Goal: Task Accomplishment & Management: Manage account settings

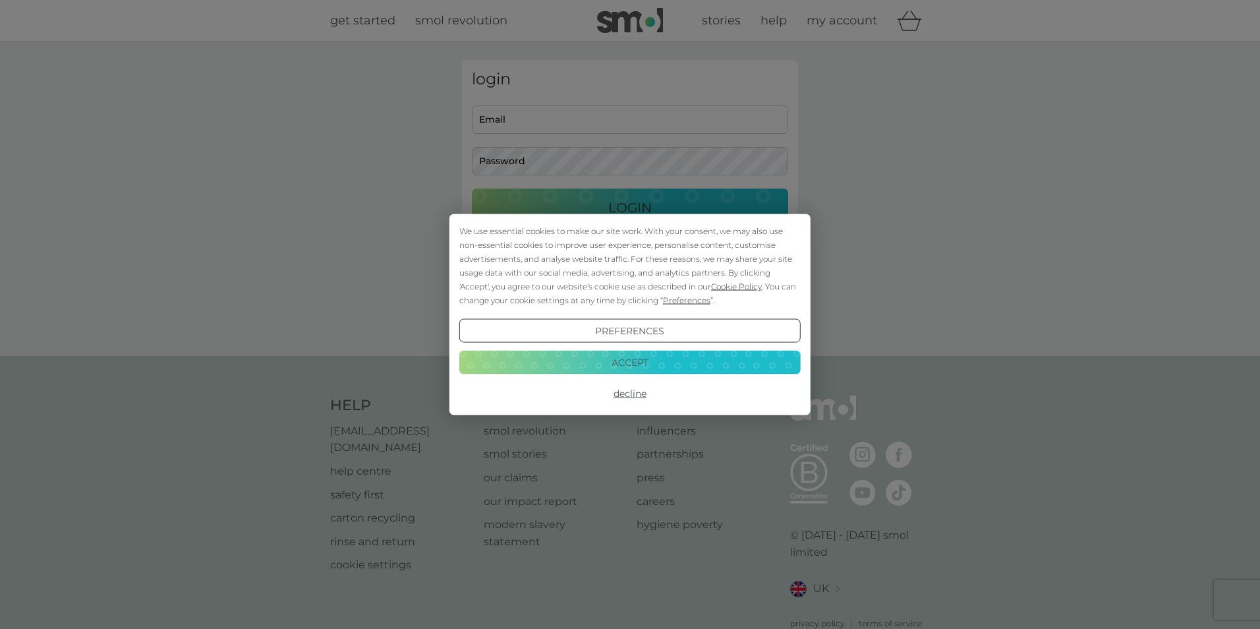
click at [522, 122] on div "We use essential cookies to make our site work. With your consent, we may also …" at bounding box center [630, 314] width 1260 height 629
click at [635, 364] on button "Accept" at bounding box center [624, 362] width 341 height 24
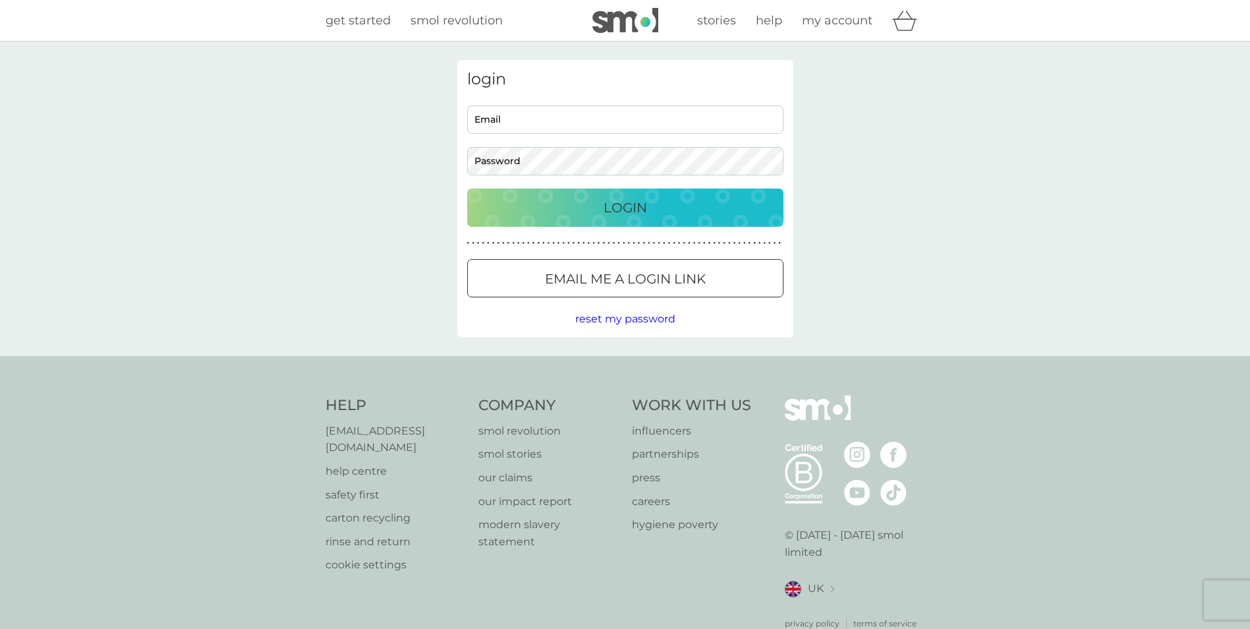
click at [607, 281] on div at bounding box center [625, 279] width 47 height 14
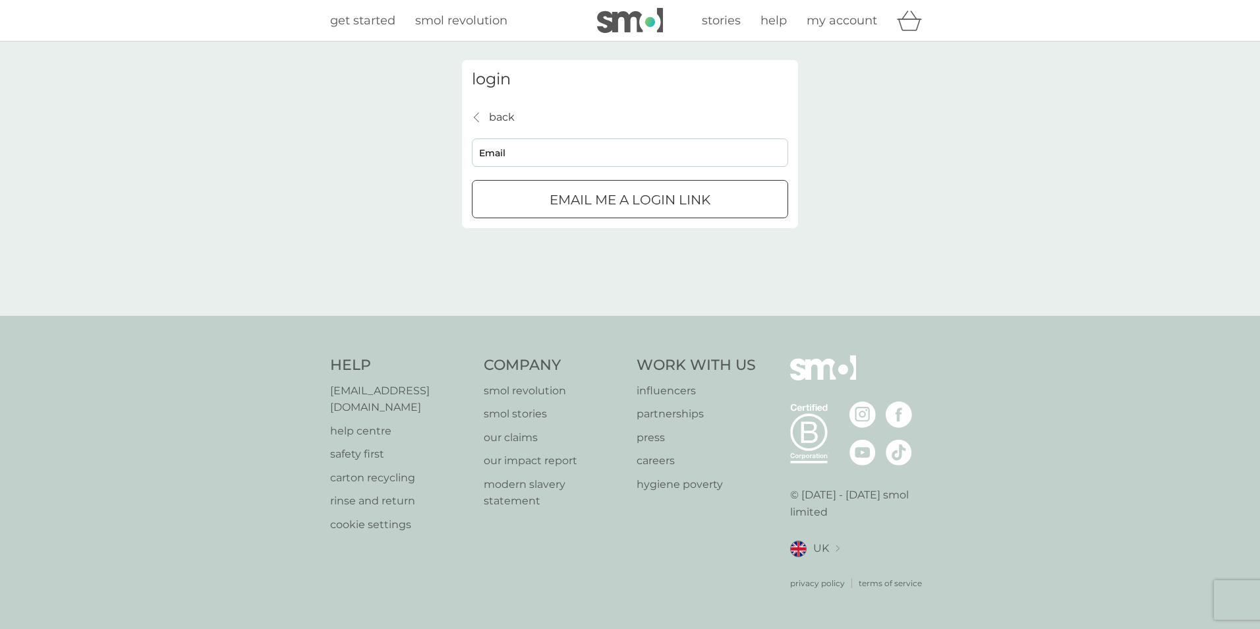
click at [498, 150] on input "Email" at bounding box center [630, 152] width 316 height 28
type input "[EMAIL_ADDRESS][DOMAIN_NAME]"
click at [594, 202] on p "Email me a login link" at bounding box center [630, 199] width 161 height 21
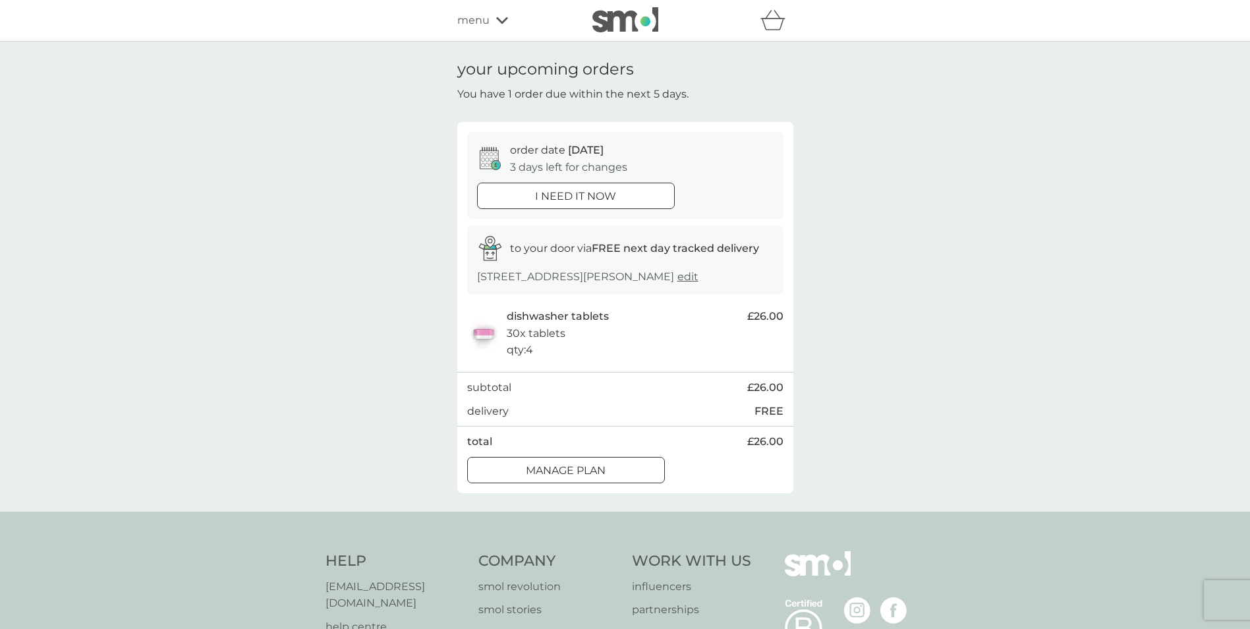
click at [582, 203] on p "i need it now" at bounding box center [575, 196] width 81 height 17
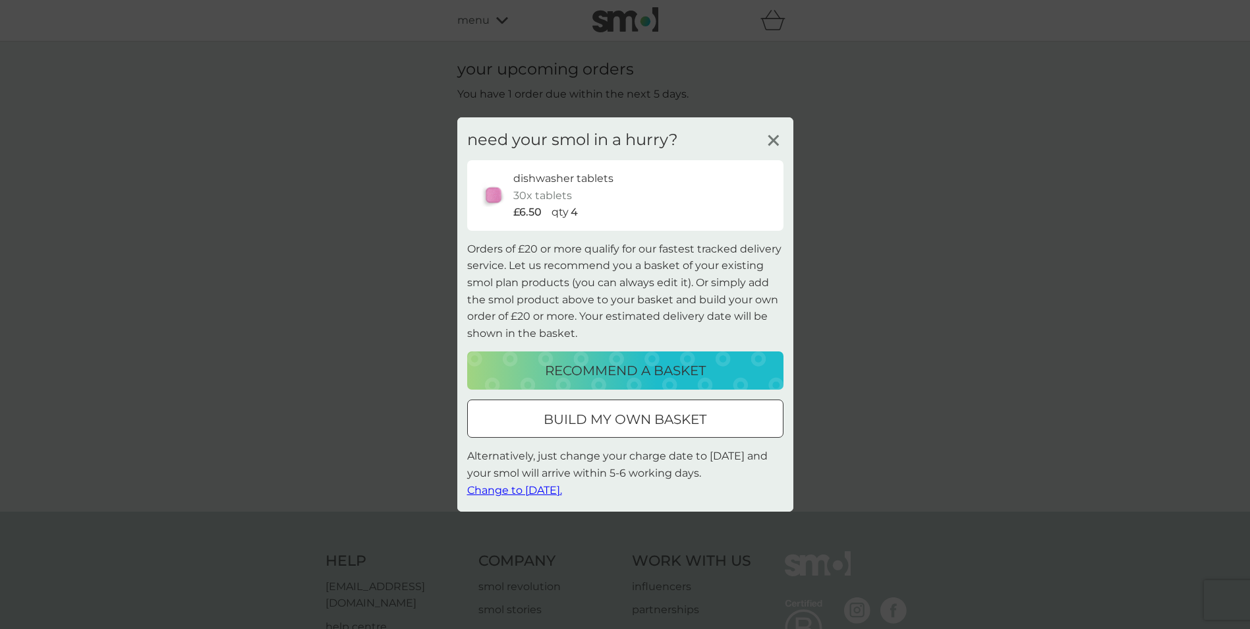
click at [538, 490] on span "Change to tomorrow." at bounding box center [514, 489] width 95 height 13
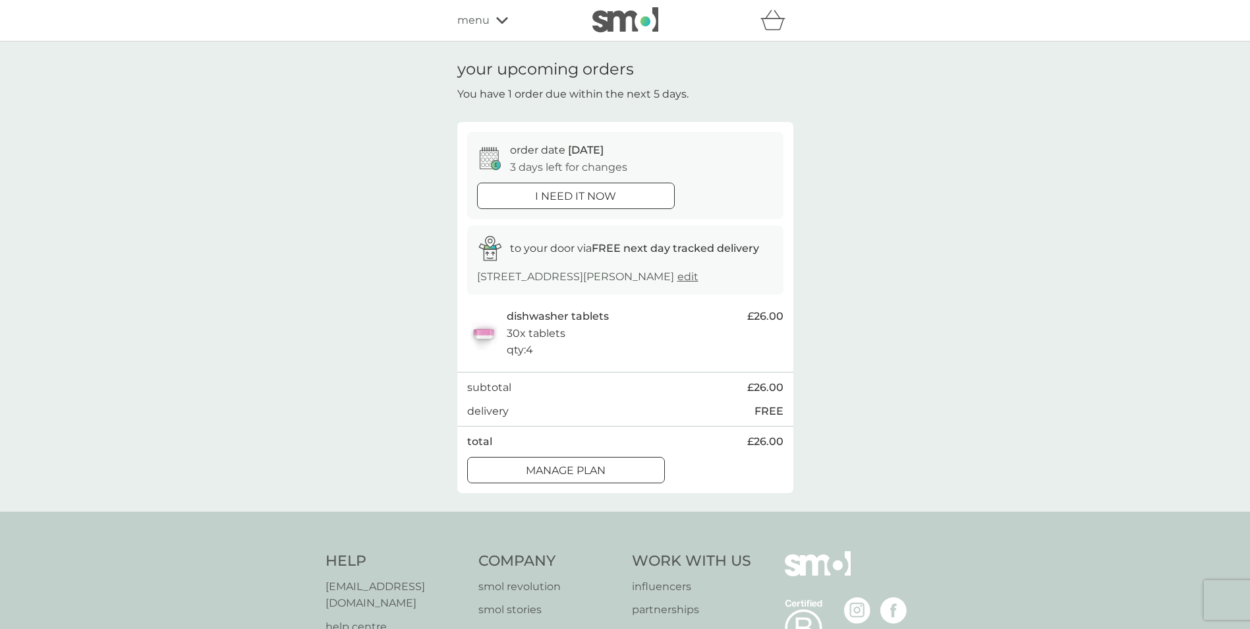
click at [565, 202] on div at bounding box center [575, 196] width 47 height 14
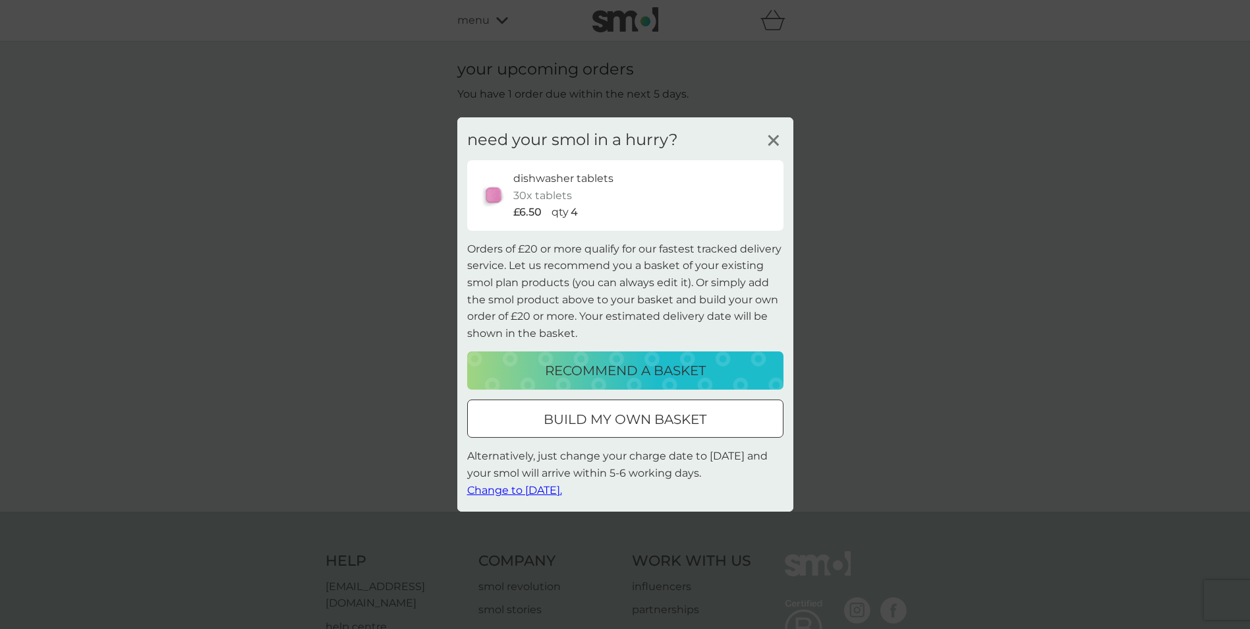
click at [529, 491] on span "Change to tomorrow." at bounding box center [514, 489] width 95 height 13
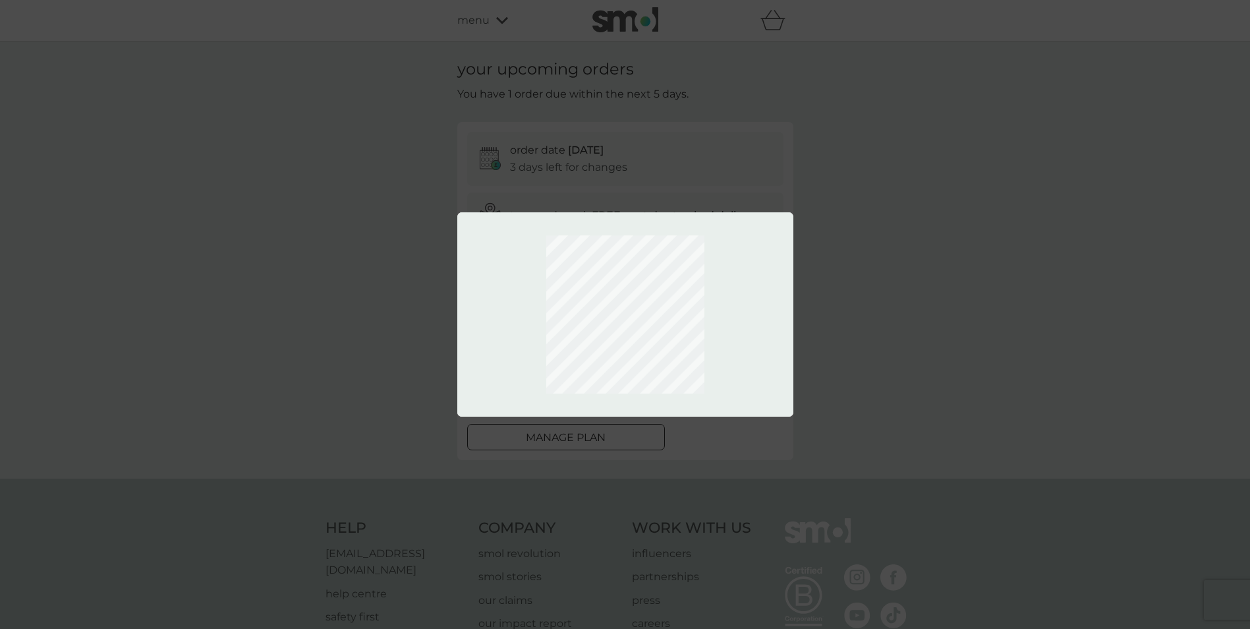
click at [704, 450] on div at bounding box center [625, 314] width 1250 height 629
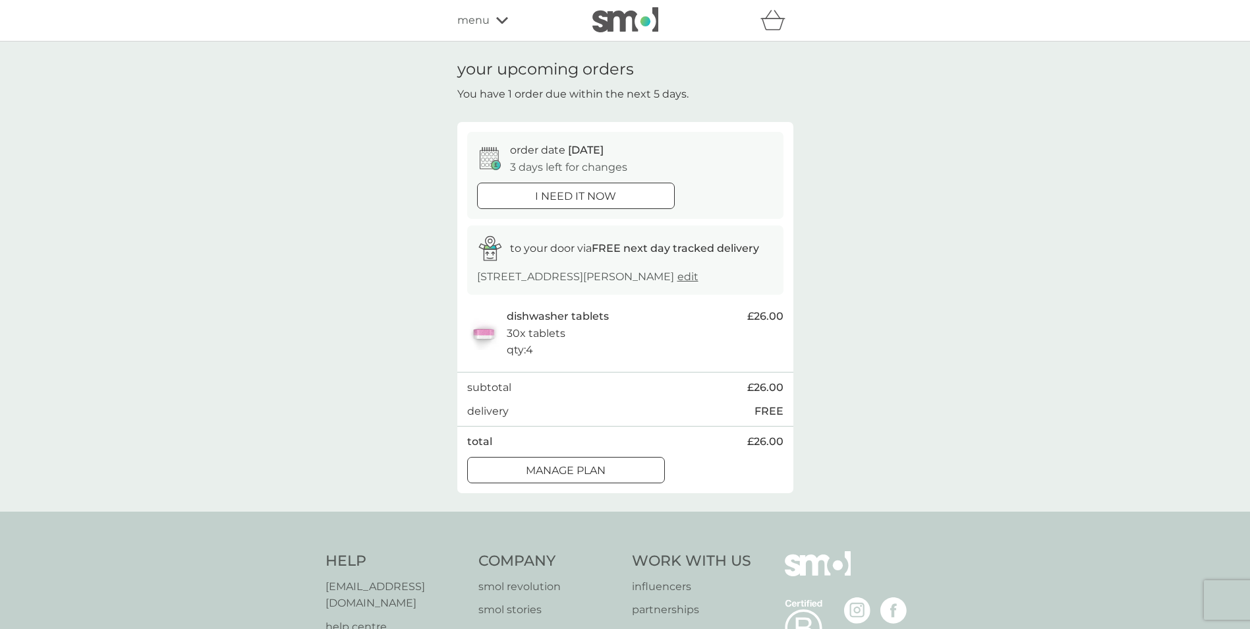
click at [546, 469] on div at bounding box center [565, 470] width 47 height 14
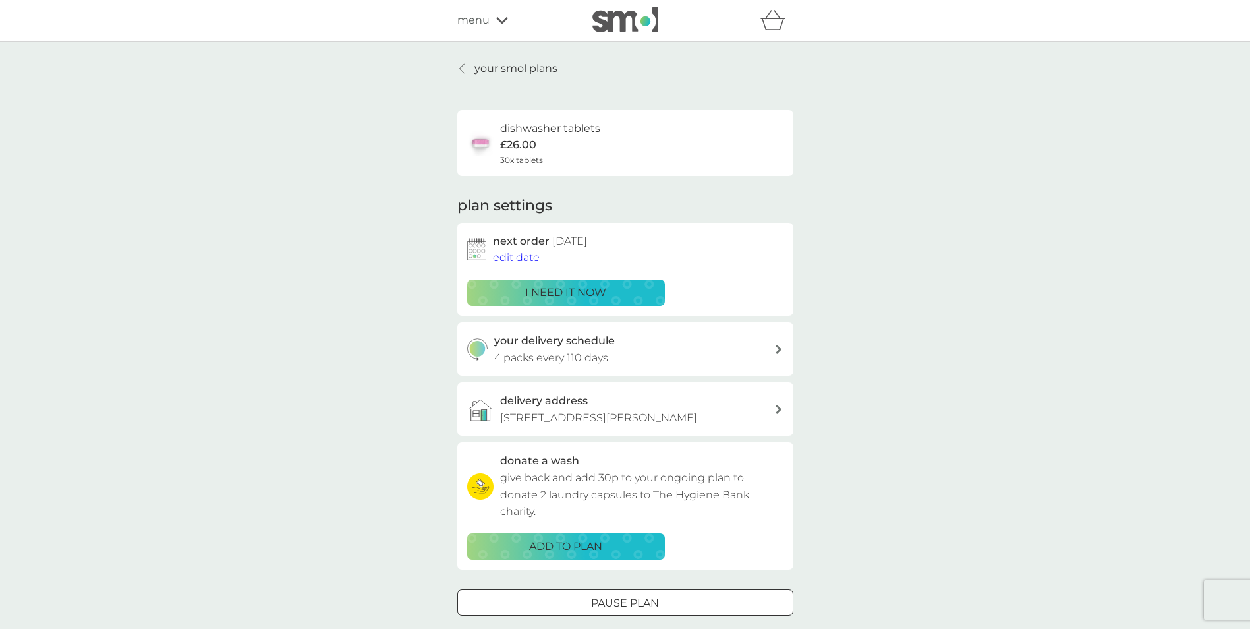
click at [518, 256] on span "edit date" at bounding box center [516, 257] width 47 height 13
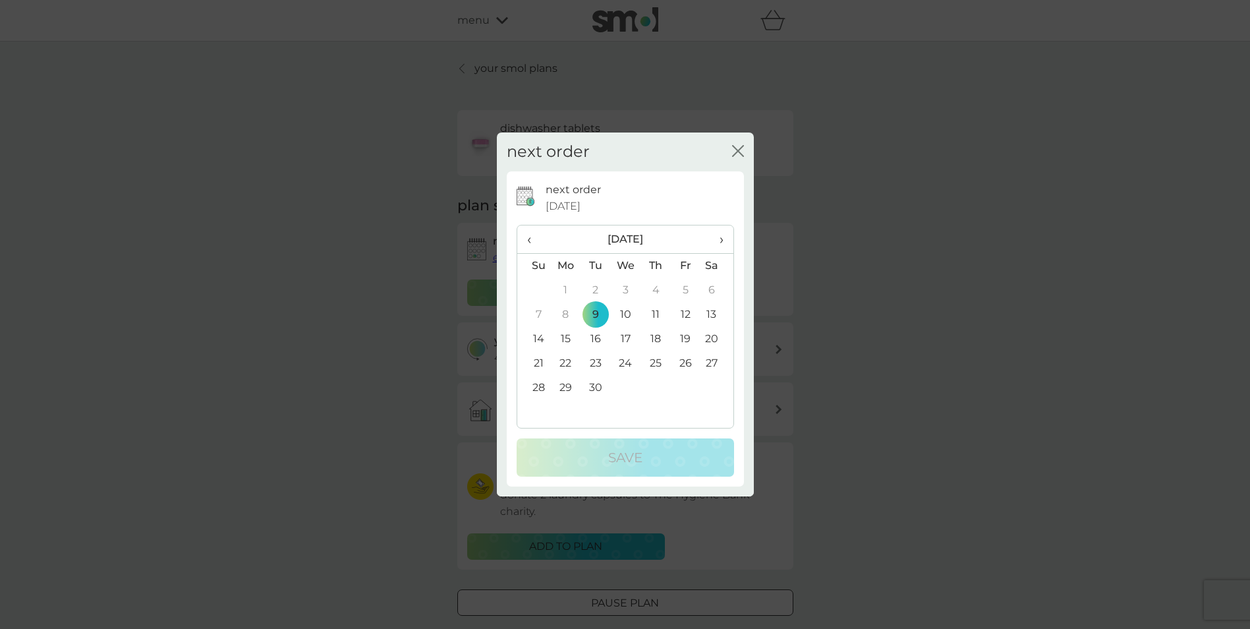
click at [738, 152] on icon "close" at bounding box center [740, 151] width 5 height 11
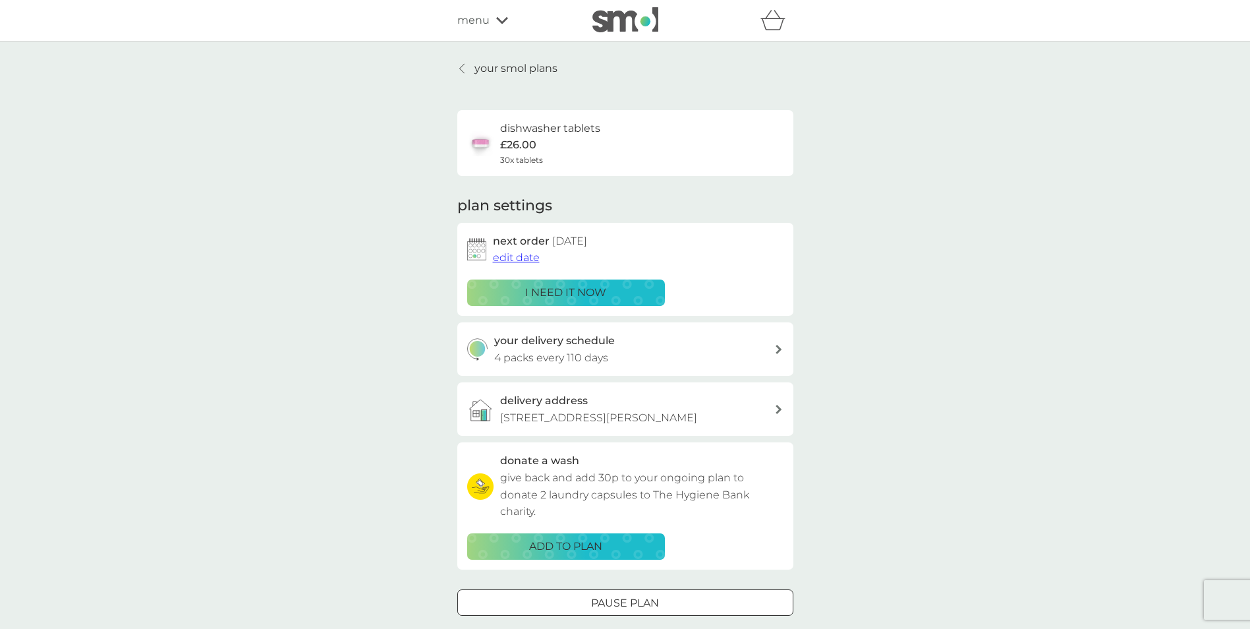
click at [494, 22] on div "menu" at bounding box center [513, 20] width 112 height 17
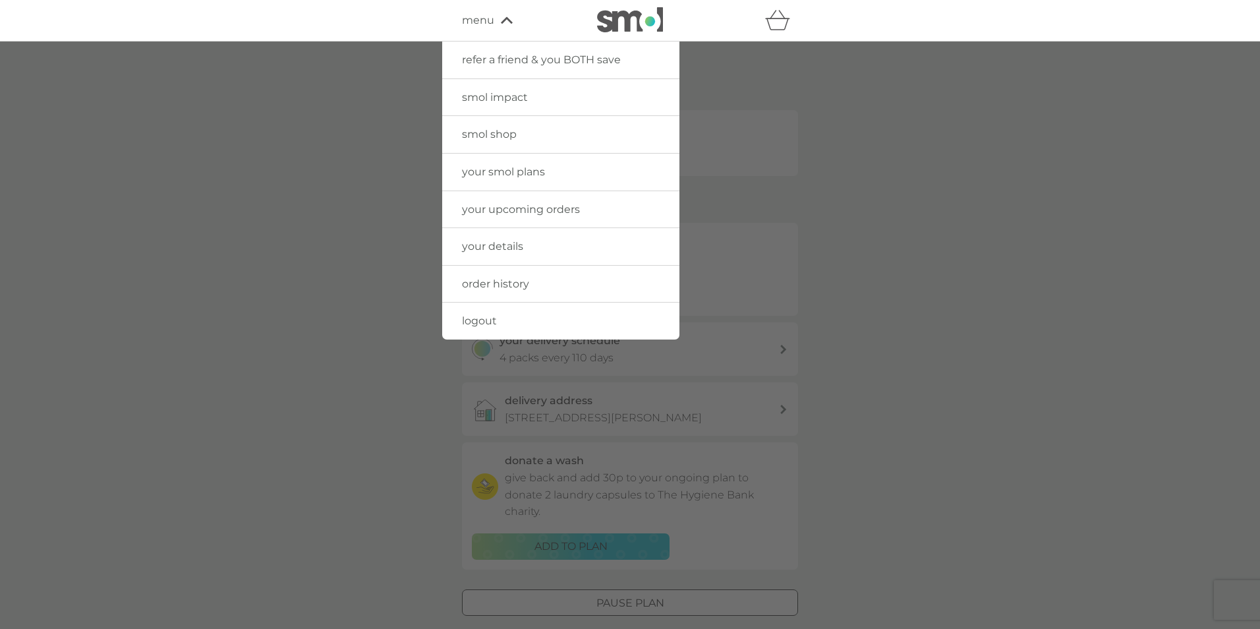
click at [492, 310] on link "logout" at bounding box center [560, 320] width 237 height 37
